Goal: Transaction & Acquisition: Download file/media

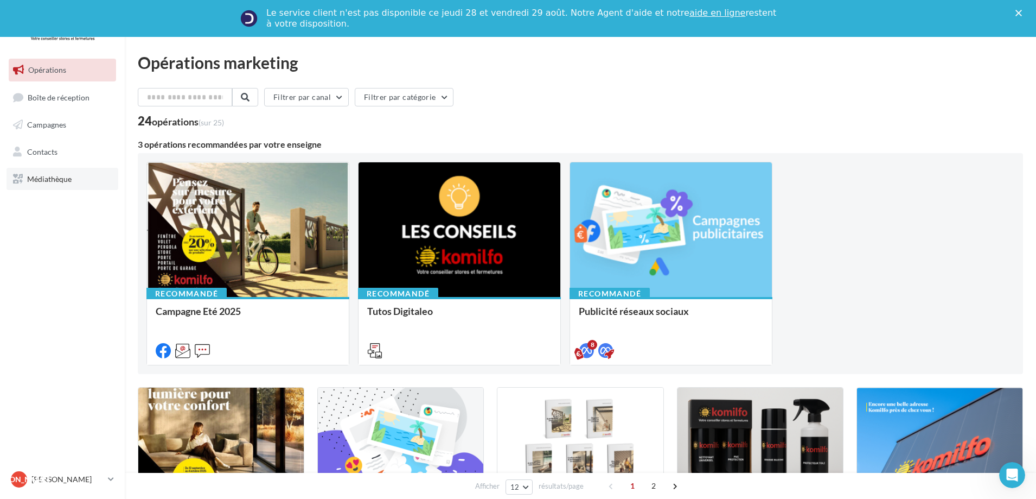
click at [64, 180] on span "Médiathèque" at bounding box center [49, 178] width 44 height 9
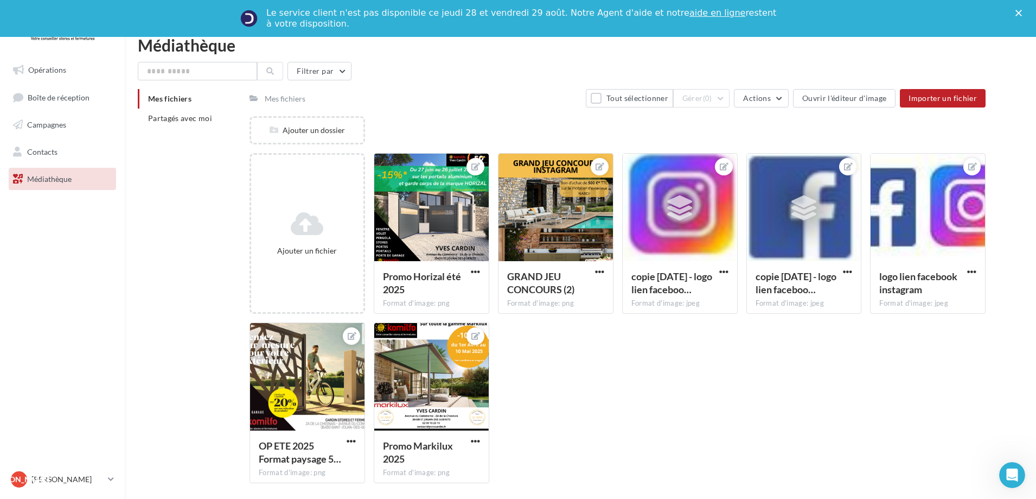
click at [173, 97] on span "Mes fichiers" at bounding box center [169, 98] width 43 height 9
click at [172, 113] on li "Partagés avec moi" at bounding box center [189, 118] width 103 height 20
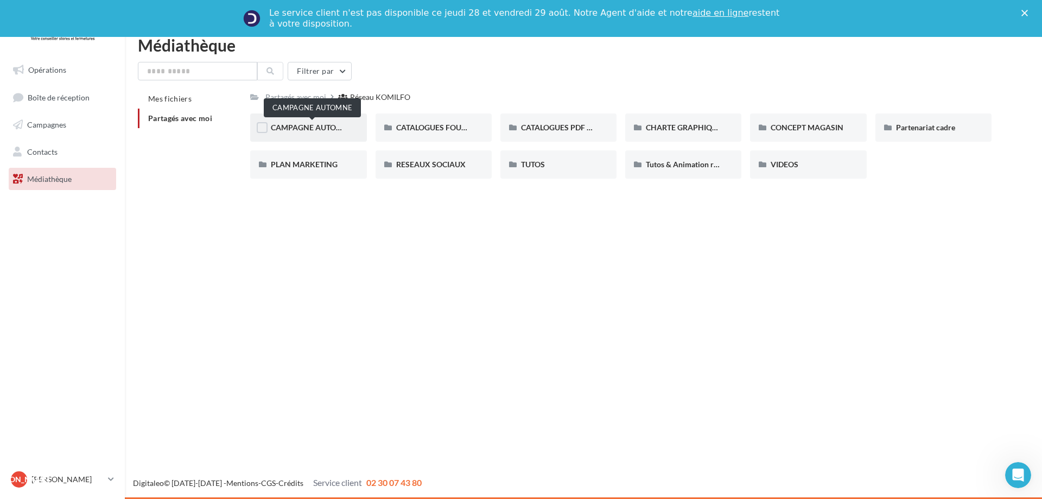
click at [313, 132] on span "CAMPAGNE AUTOMNE" at bounding box center [312, 127] width 82 height 9
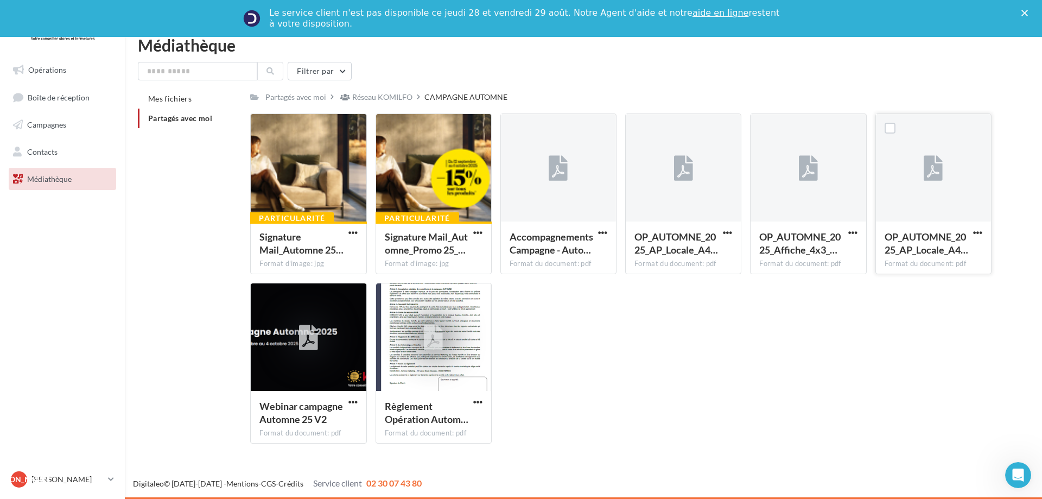
click at [935, 175] on icon at bounding box center [932, 168] width 19 height 25
click at [892, 129] on label at bounding box center [889, 128] width 11 height 11
click at [976, 233] on span "button" at bounding box center [977, 232] width 9 height 9
click at [925, 250] on button "Télécharger" at bounding box center [930, 254] width 108 height 28
click at [855, 229] on span "button" at bounding box center [852, 232] width 9 height 9
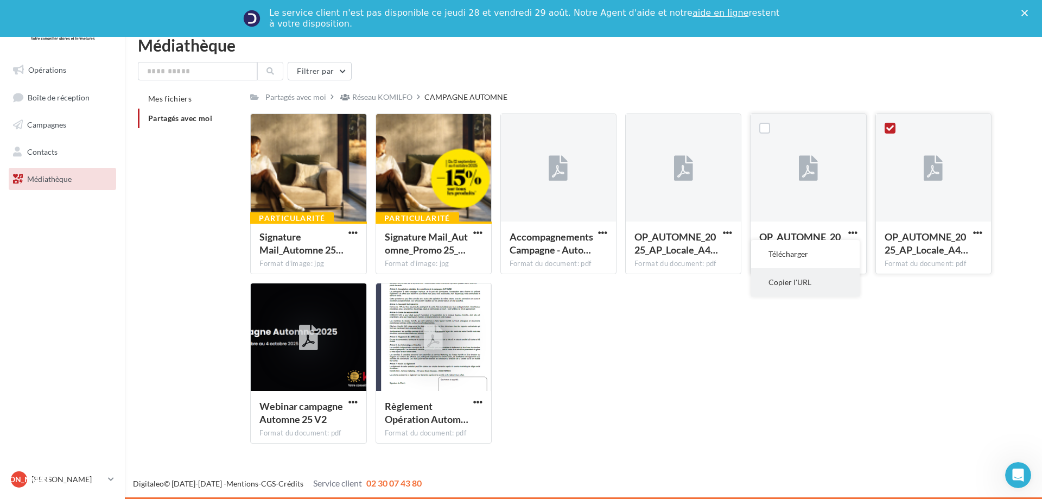
click at [794, 282] on button "Copier l'URL" at bounding box center [805, 282] width 108 height 28
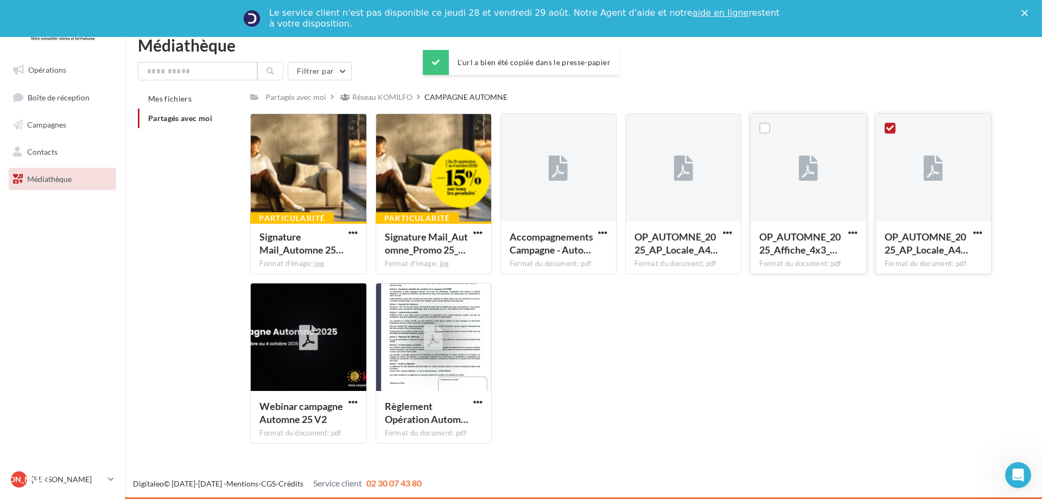
click at [857, 235] on button "button" at bounding box center [853, 233] width 14 height 11
click at [807, 258] on button "Télécharger" at bounding box center [805, 254] width 108 height 28
click at [726, 233] on span "button" at bounding box center [727, 232] width 9 height 9
click at [671, 257] on button "Télécharger" at bounding box center [679, 254] width 108 height 28
